Goal: Task Accomplishment & Management: Use online tool/utility

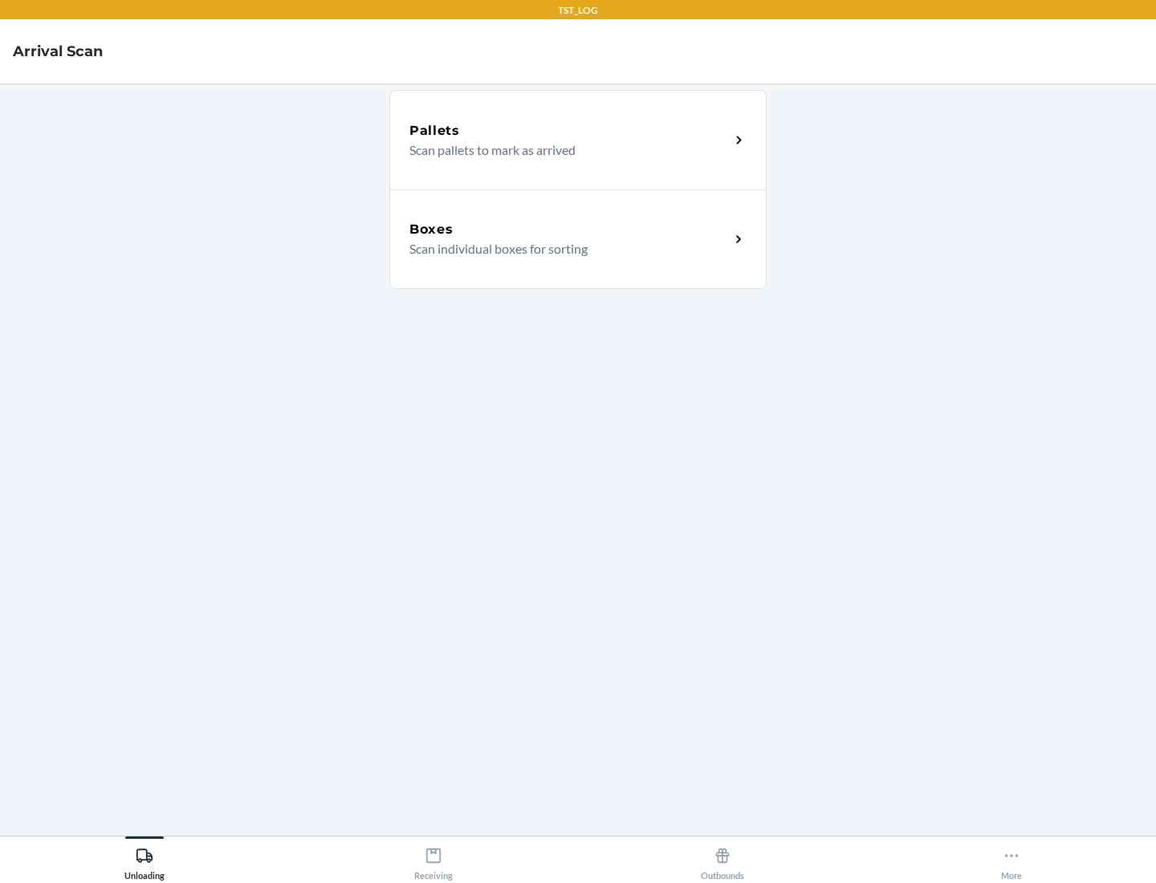
click at [569, 230] on div "Boxes" at bounding box center [569, 229] width 320 height 19
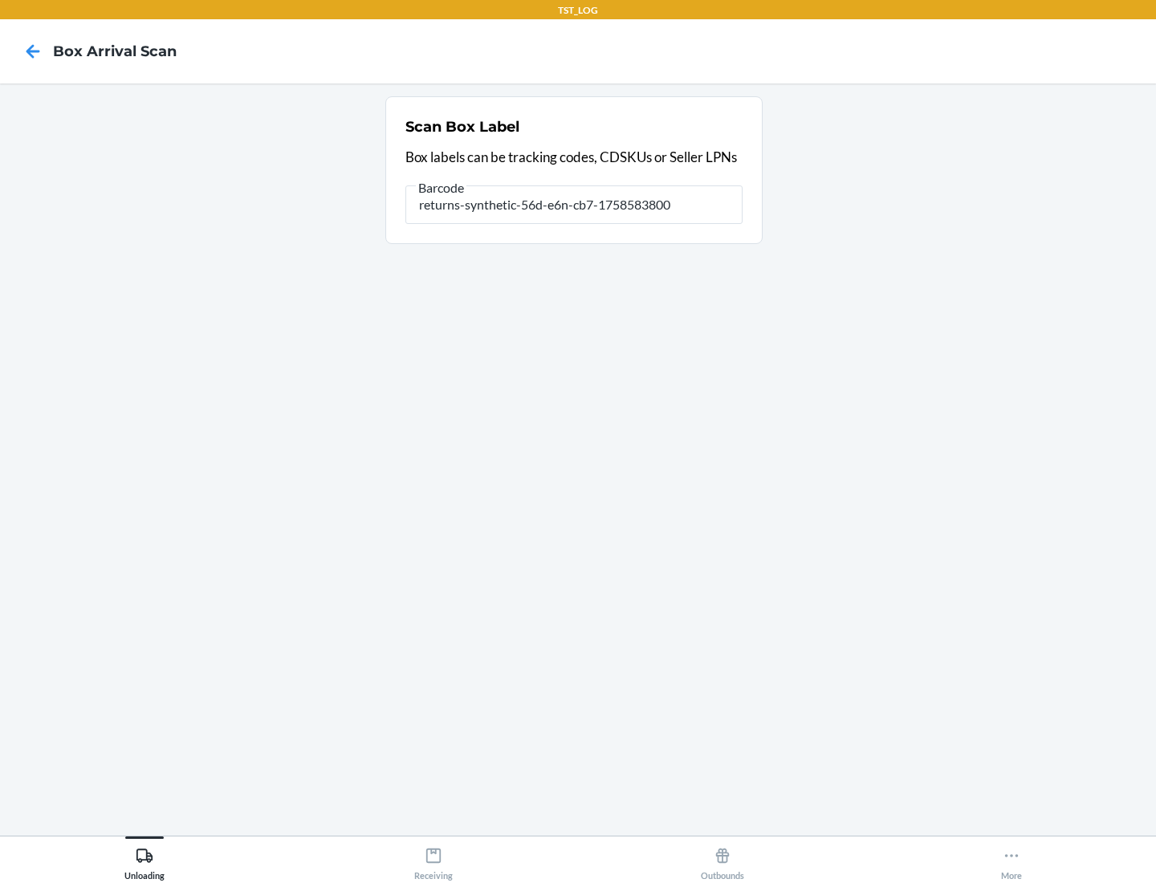
type input "returns-synthetic-56d-e6n-cb7-1758583800"
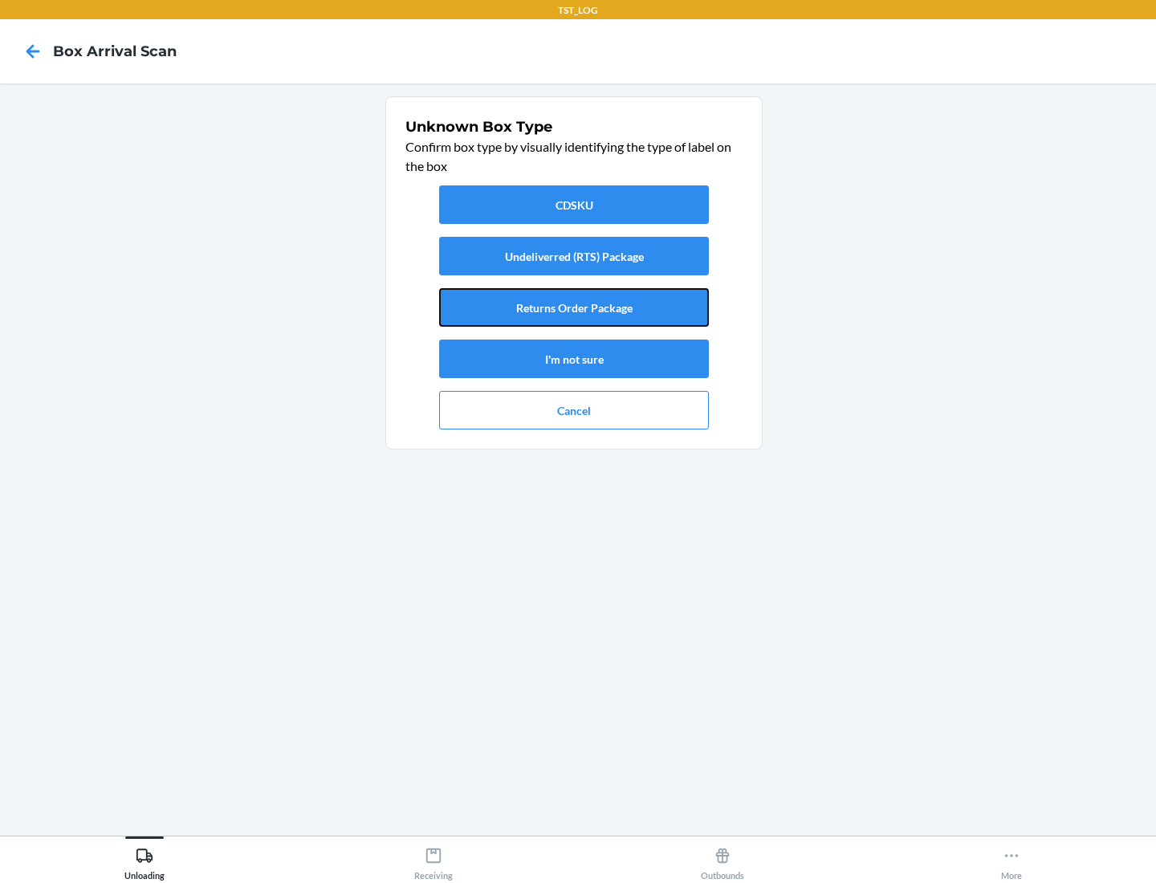
click at [574, 307] on button "Returns Order Package" at bounding box center [574, 307] width 270 height 39
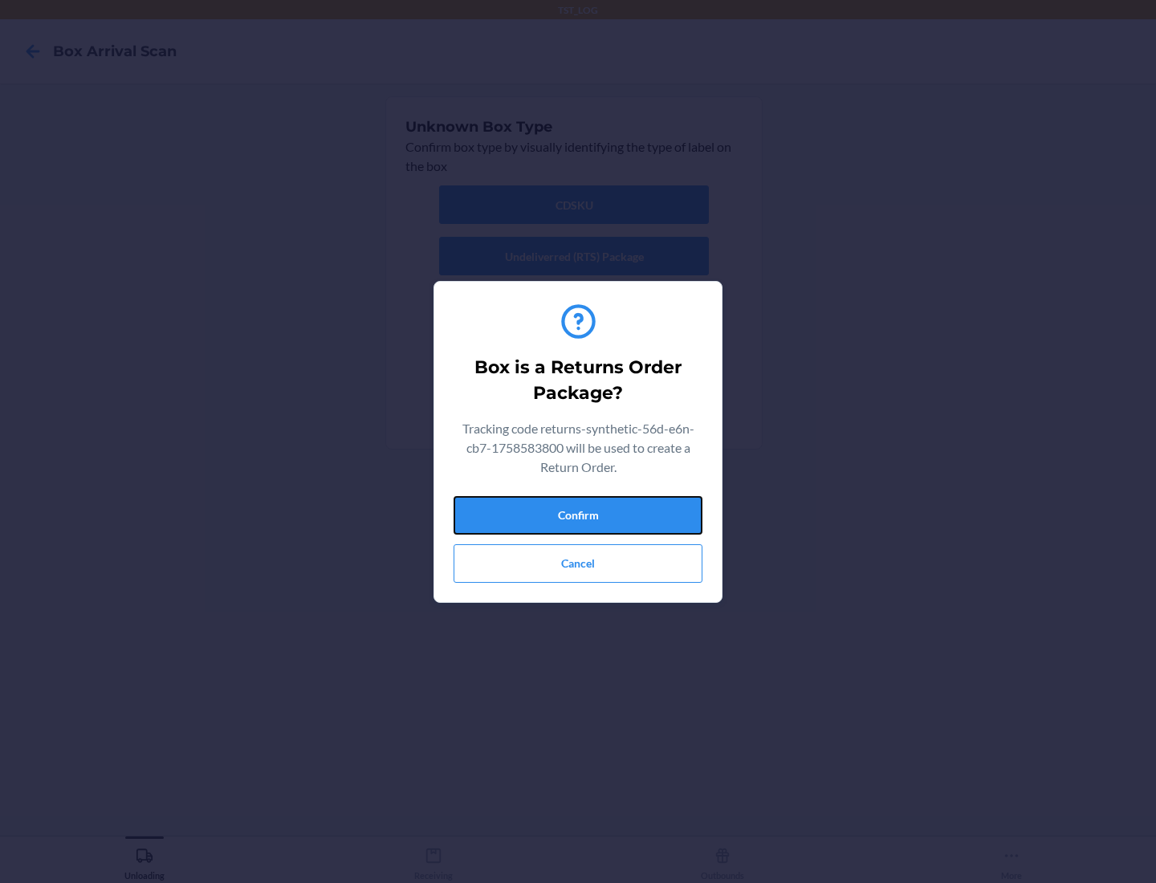
click at [578, 515] on button "Confirm" at bounding box center [578, 515] width 249 height 39
